Goal: Navigation & Orientation: Find specific page/section

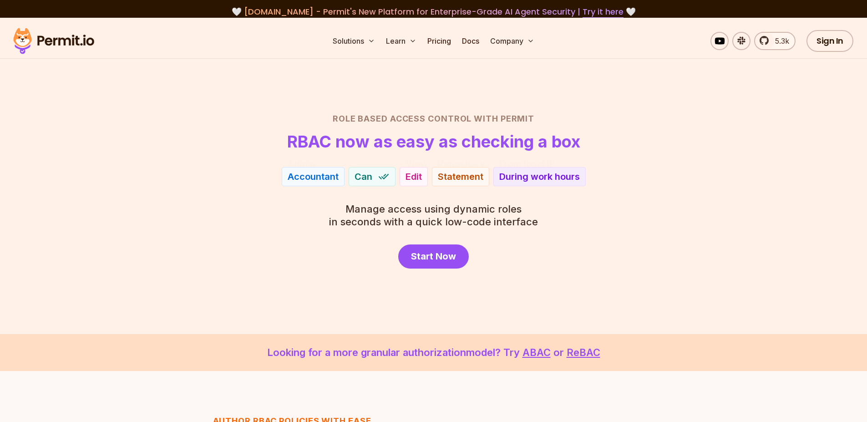
click at [63, 42] on img at bounding box center [53, 40] width 89 height 31
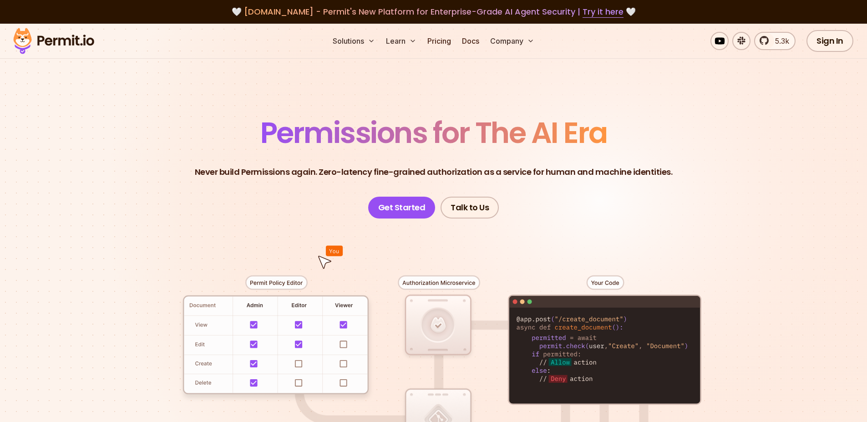
scroll to position [17, 0]
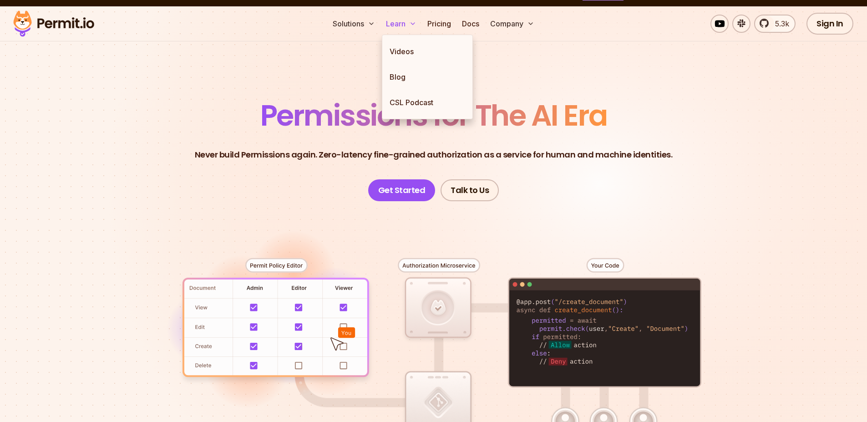
click at [414, 23] on icon at bounding box center [412, 23] width 7 height 7
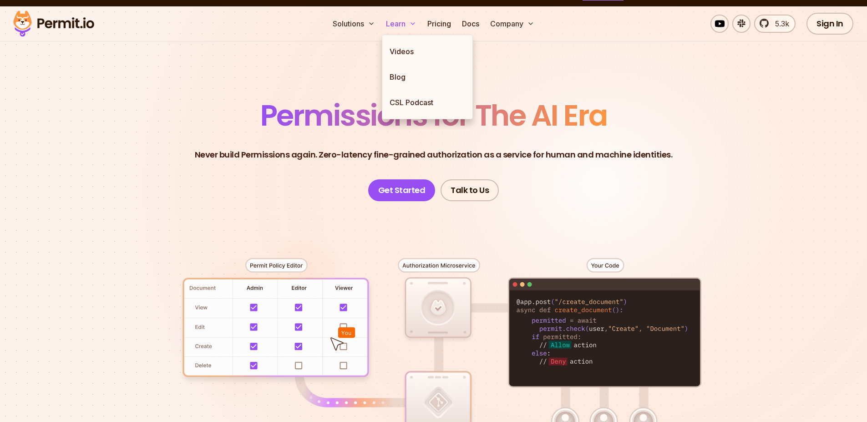
click at [414, 23] on icon at bounding box center [412, 23] width 7 height 7
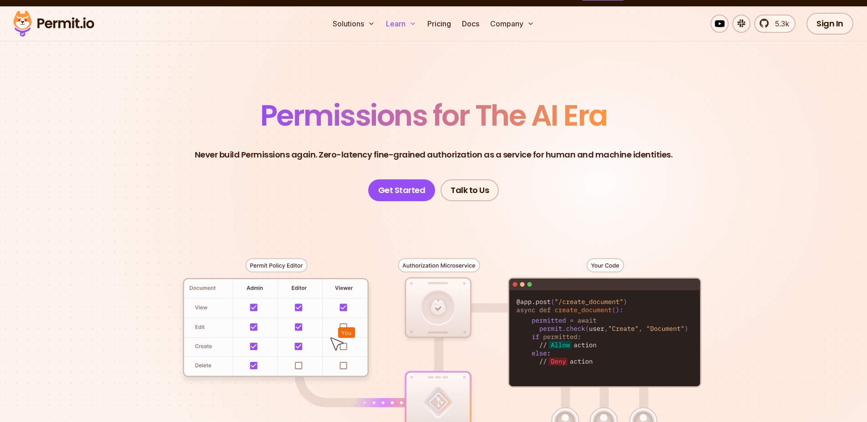
click at [414, 23] on polyline at bounding box center [413, 24] width 4 height 2
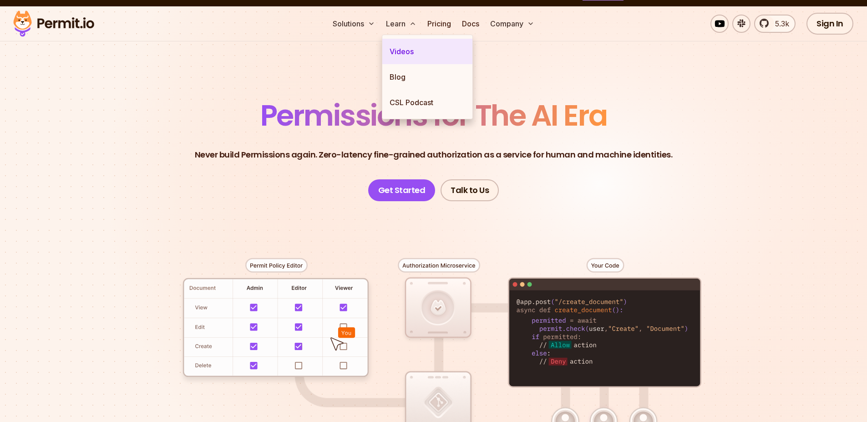
click at [402, 49] on link "Videos" at bounding box center [427, 51] width 90 height 25
